Goal: Complete application form

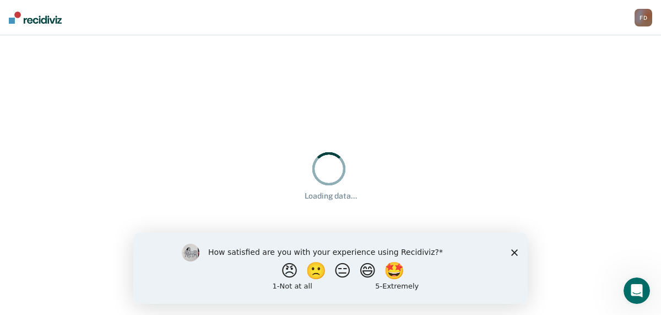
click at [512, 250] on polygon "Close survey" at bounding box center [514, 252] width 7 height 7
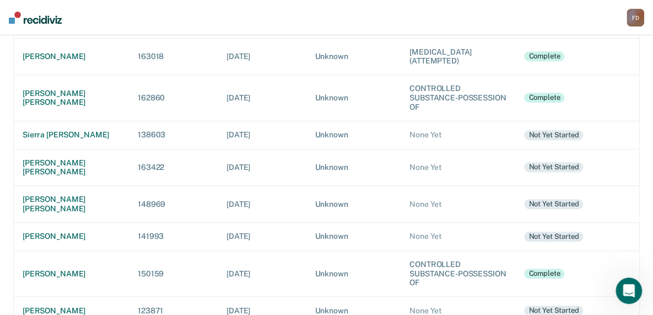
scroll to position [242, 0]
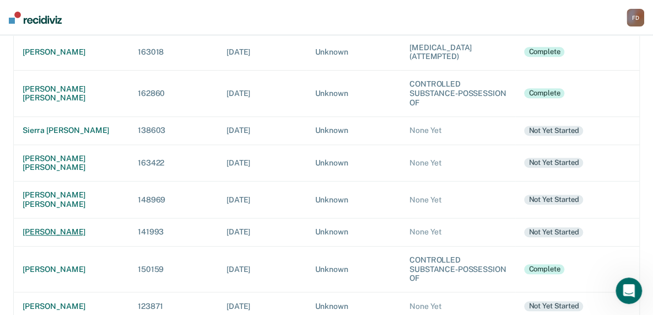
click at [33, 227] on div "[PERSON_NAME]" at bounding box center [72, 231] width 98 height 9
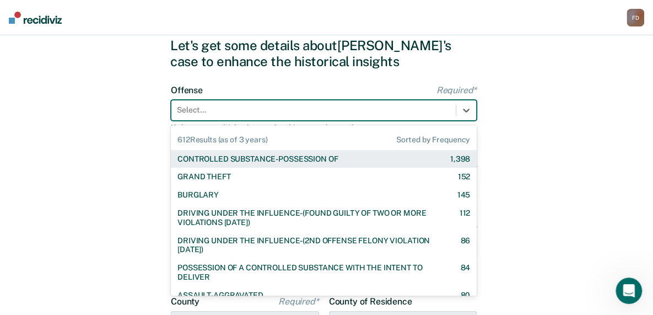
click at [214, 121] on div "612 results available. Use Up and Down to choose options, press Enter to select…" at bounding box center [324, 110] width 306 height 21
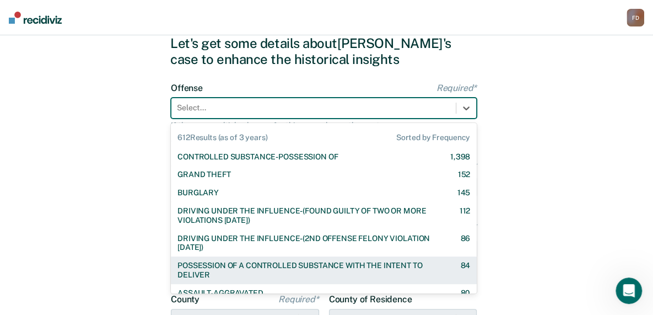
click at [227, 262] on div "POSSESSION OF A CONTROLLED SUBSTANCE WITH THE INTENT TO DELIVER" at bounding box center [308, 270] width 263 height 19
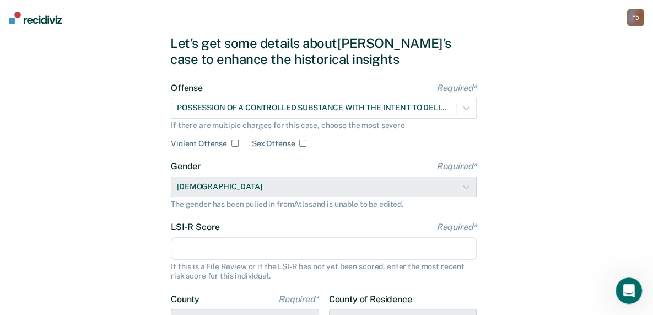
click at [230, 247] on input "LSI-R Score Required*" at bounding box center [324, 248] width 306 height 23
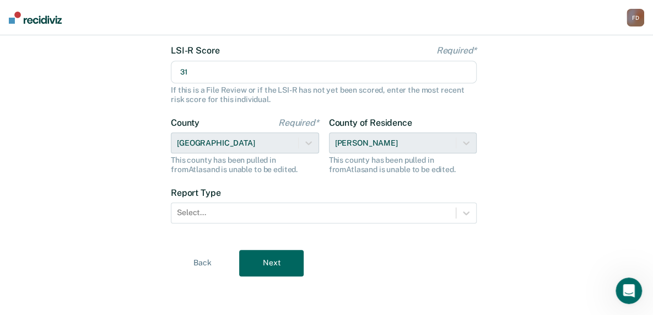
scroll to position [216, 0]
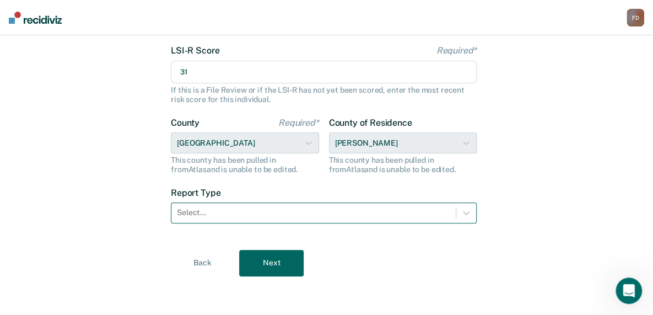
type input "31"
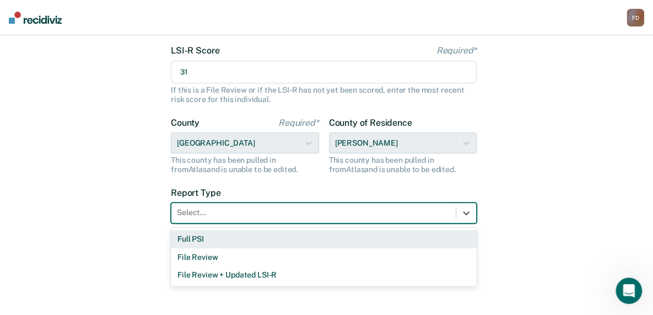
click at [369, 216] on div at bounding box center [313, 213] width 273 height 12
click at [336, 238] on div "Full PSI" at bounding box center [324, 239] width 306 height 18
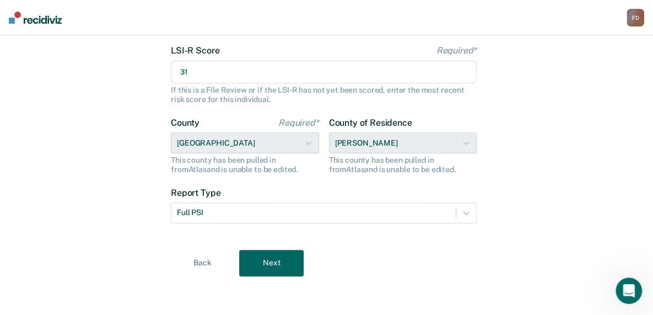
click at [261, 258] on button "Next" at bounding box center [271, 263] width 64 height 26
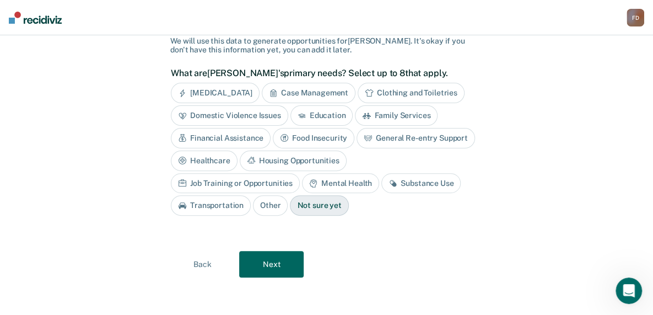
click at [302, 181] on div "Mental Health" at bounding box center [340, 183] width 77 height 20
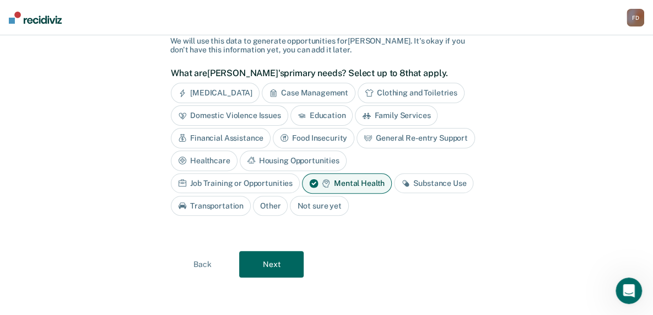
click at [394, 181] on div "Substance Use" at bounding box center [433, 183] width 79 height 20
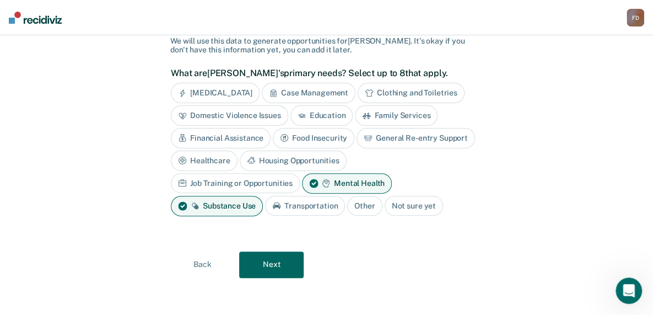
click at [300, 173] on div "Job Training or Opportunities" at bounding box center [235, 183] width 129 height 20
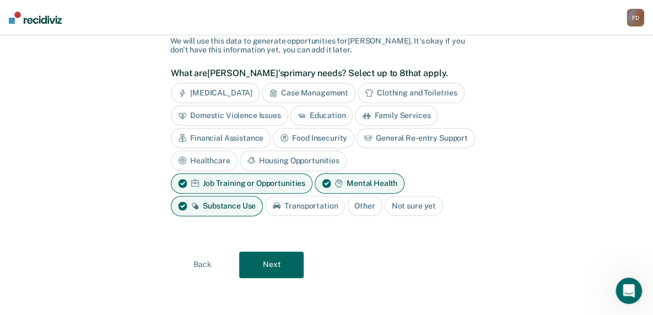
click at [242, 136] on div "Financial Assistance" at bounding box center [221, 138] width 100 height 20
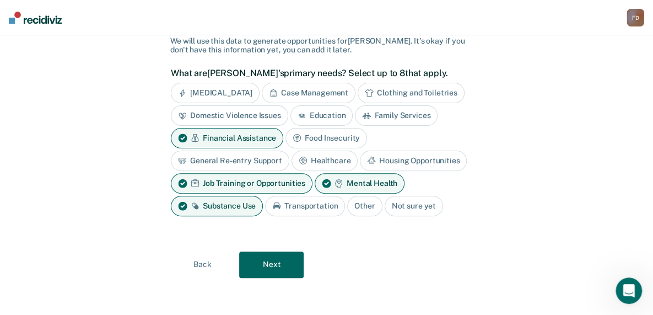
click at [287, 256] on button "Next" at bounding box center [271, 264] width 64 height 26
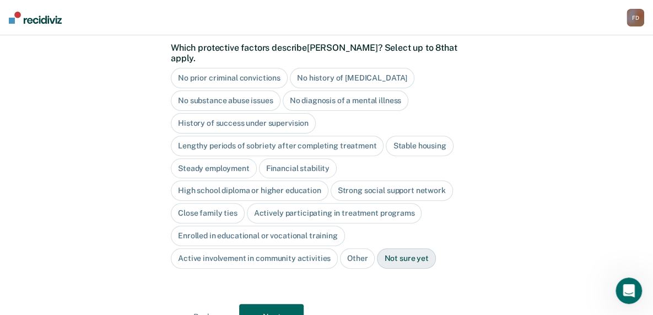
scroll to position [116, 0]
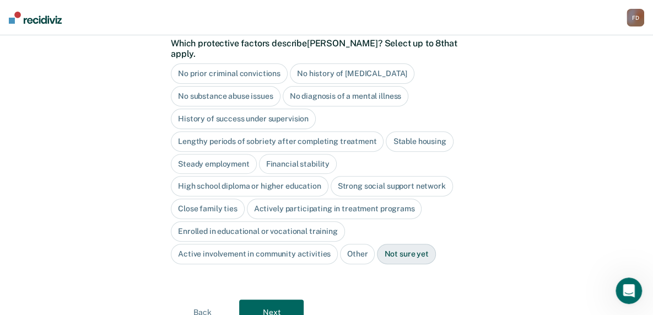
click at [357, 131] on div "Lengthy periods of sobriety after completing treatment" at bounding box center [277, 141] width 213 height 20
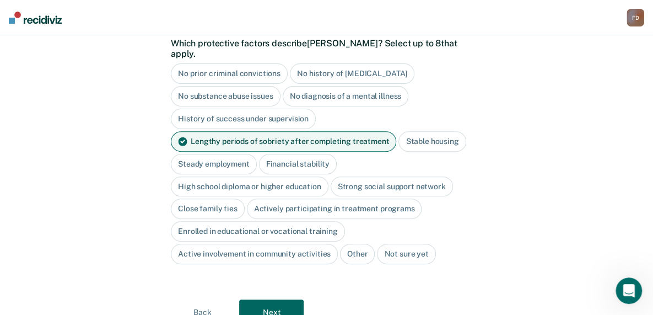
click at [423, 131] on div "Stable housing" at bounding box center [431, 141] width 67 height 20
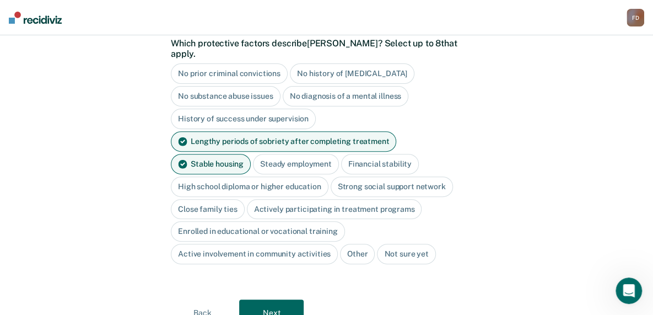
click at [305, 176] on div "High school diploma or higher education" at bounding box center [250, 186] width 158 height 20
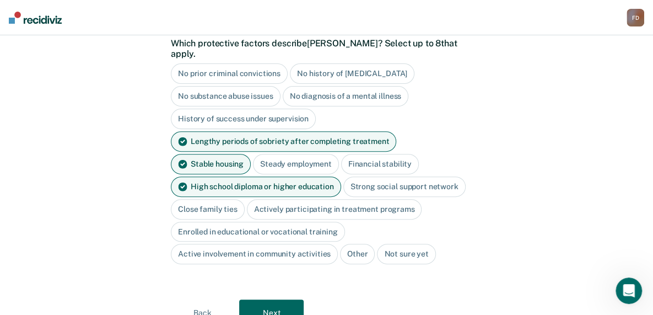
click at [228, 199] on div "Close family ties" at bounding box center [208, 209] width 74 height 20
click at [278, 299] on button "Next" at bounding box center [271, 312] width 64 height 26
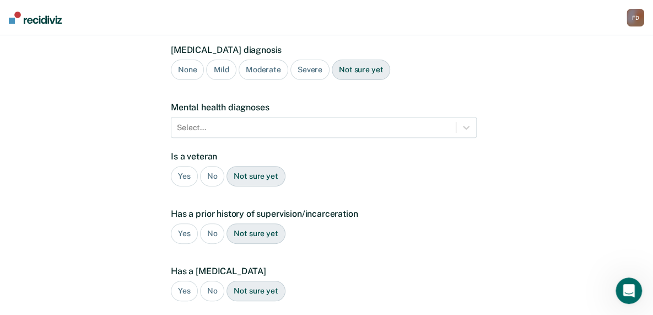
scroll to position [263, 0]
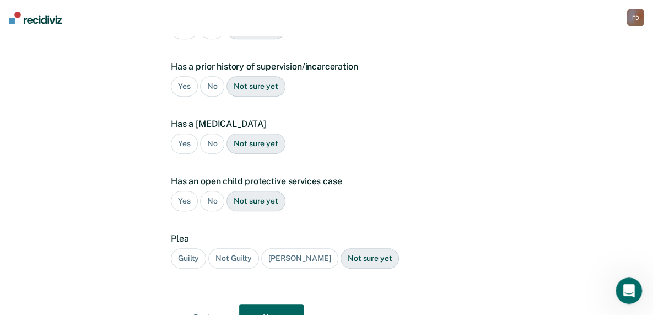
click at [186, 76] on div "Yes" at bounding box center [184, 86] width 27 height 20
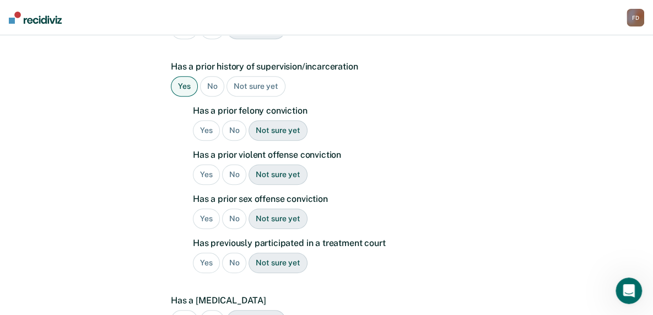
click at [204, 120] on div "Yes" at bounding box center [206, 130] width 27 height 20
click at [202, 164] on div "Yes" at bounding box center [206, 174] width 27 height 20
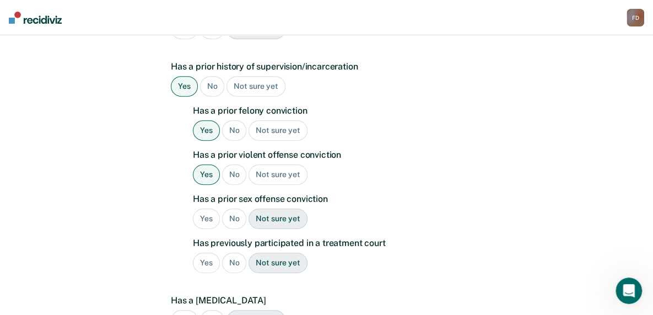
click at [233, 208] on div "No" at bounding box center [234, 218] width 25 height 20
click at [204, 252] on div "Yes" at bounding box center [206, 262] width 27 height 20
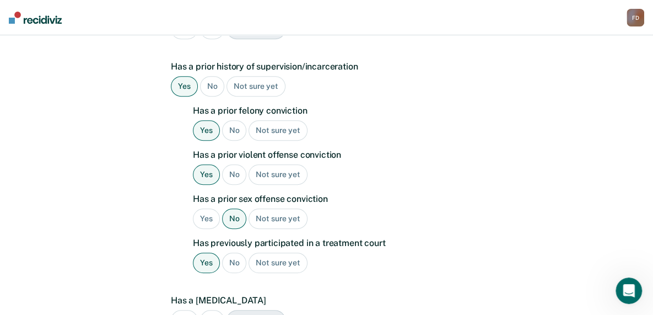
click at [216, 310] on div "No" at bounding box center [212, 320] width 25 height 20
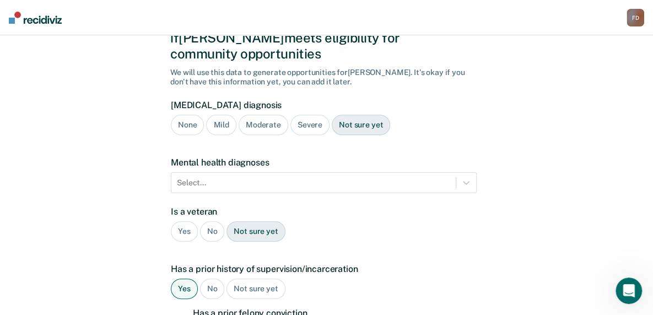
scroll to position [1, 0]
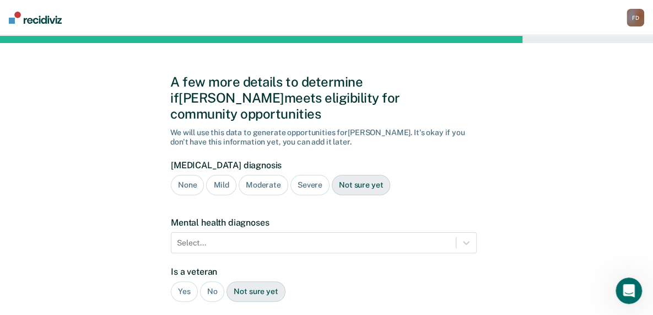
click at [182, 281] on div "Yes" at bounding box center [184, 291] width 27 height 20
click at [307, 175] on div "Severe" at bounding box center [309, 185] width 39 height 20
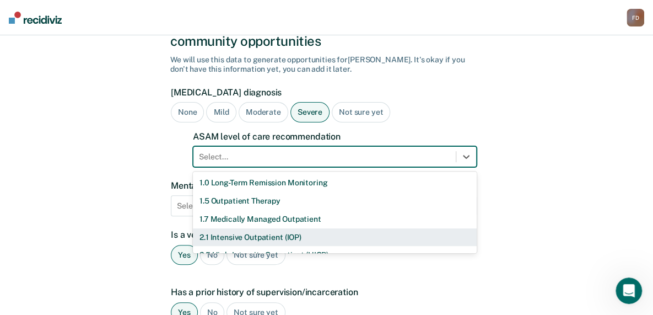
click at [283, 167] on div "11 results available. Use Up and Down to choose options, press Enter to select …" at bounding box center [335, 156] width 284 height 21
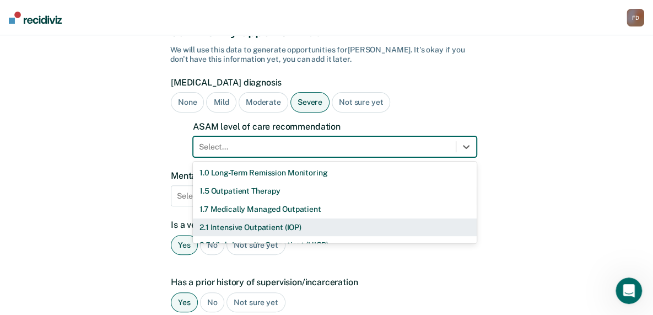
click at [283, 218] on div "2.1 Intensive Outpatient (IOP)" at bounding box center [335, 227] width 284 height 18
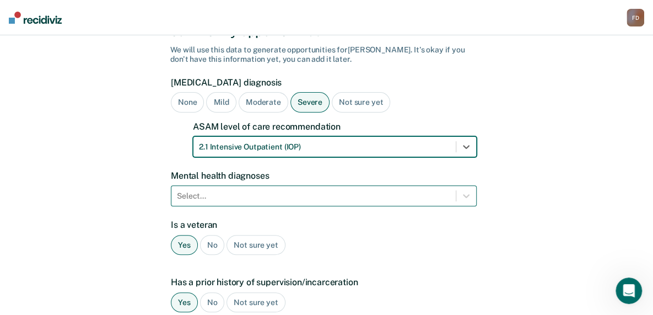
scroll to position [133, 0]
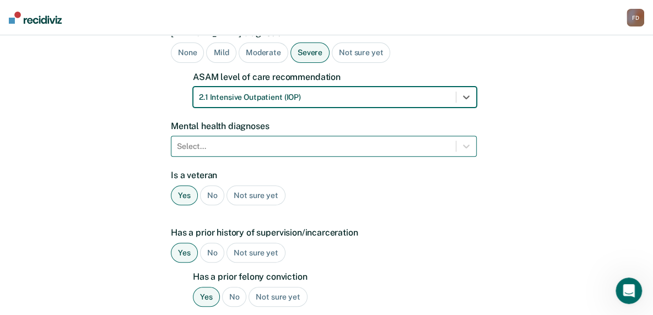
click at [274, 156] on div "Select..." at bounding box center [324, 146] width 306 height 21
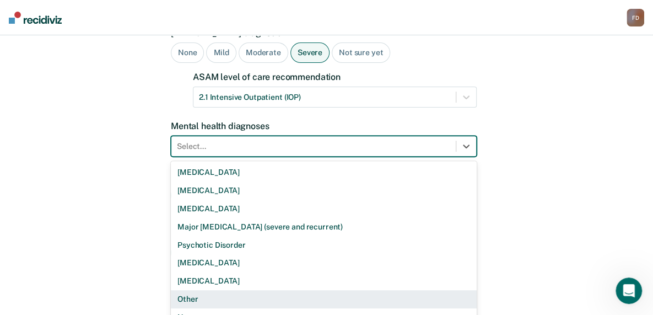
click at [213, 290] on div "Other" at bounding box center [324, 299] width 306 height 18
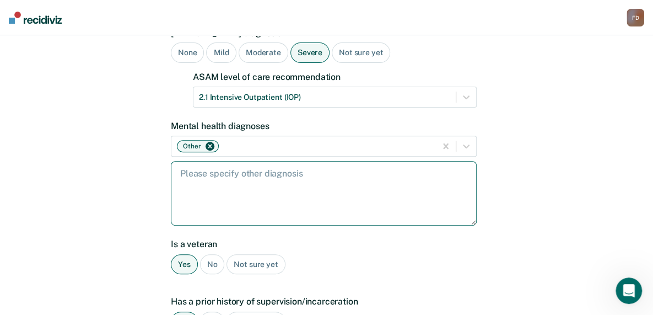
click at [213, 161] on textarea at bounding box center [324, 193] width 306 height 64
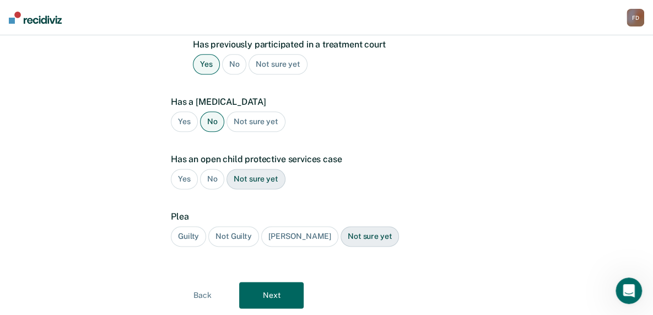
scroll to position [580, 0]
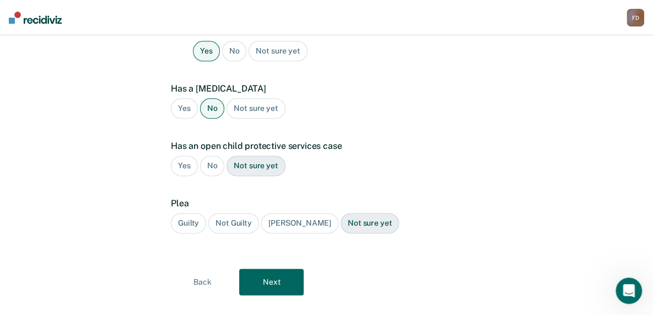
type textarea "anxiety, [MEDICAL_DATA]"
click at [277, 268] on button "Next" at bounding box center [271, 281] width 64 height 26
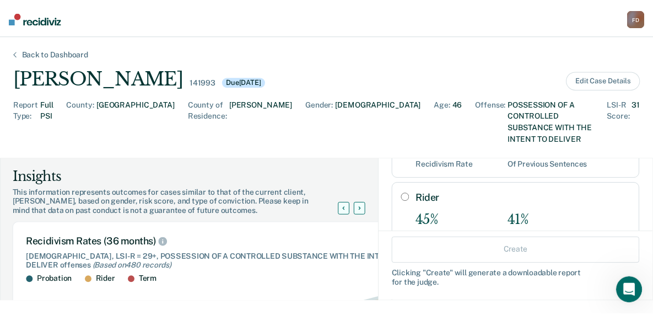
scroll to position [106, 0]
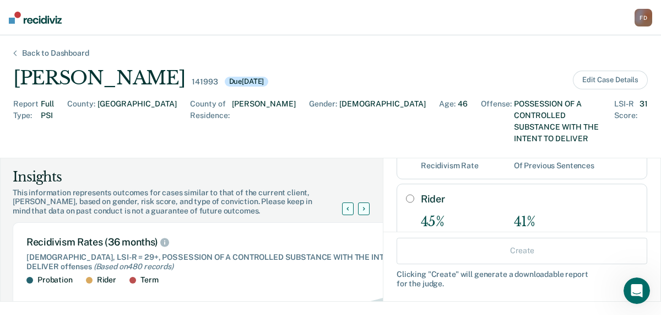
click at [406, 194] on input "Rider" at bounding box center [410, 198] width 8 height 9
radio input "true"
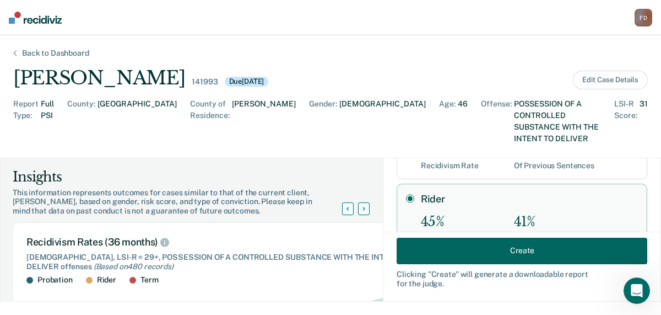
click at [501, 249] on button "Create" at bounding box center [522, 250] width 251 height 26
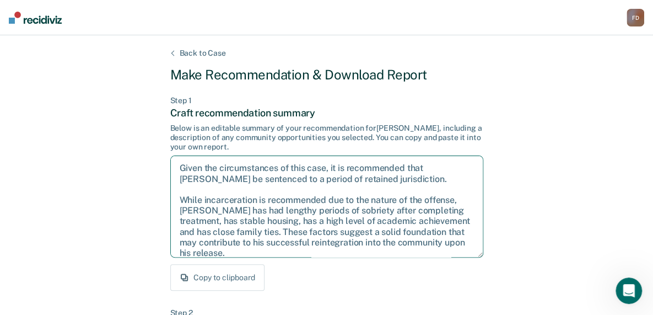
scroll to position [60, 0]
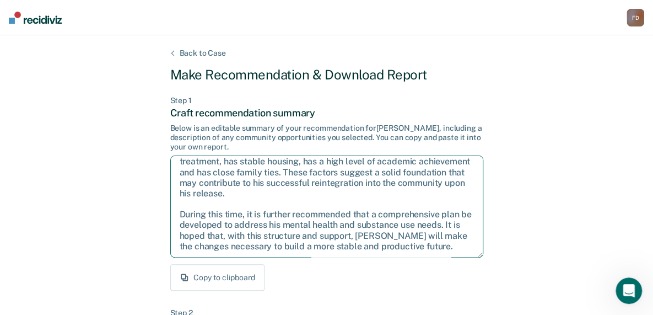
drag, startPoint x: 178, startPoint y: 170, endPoint x: 475, endPoint y: 273, distance: 314.4
click at [475, 273] on div "Step 1 Craft recommendation summary Below is an editable summary of your recomm…" at bounding box center [326, 193] width 313 height 195
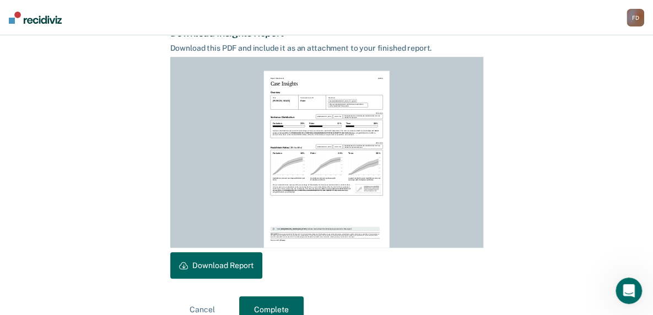
scroll to position [313, 0]
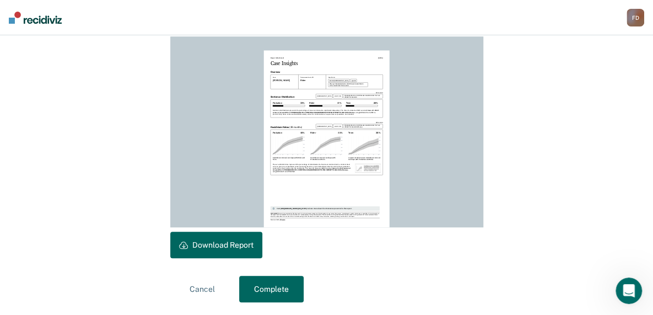
click at [239, 239] on button "Download Report" at bounding box center [216, 244] width 92 height 26
click at [276, 293] on button "Complete" at bounding box center [271, 289] width 64 height 26
